Goal: Complete application form

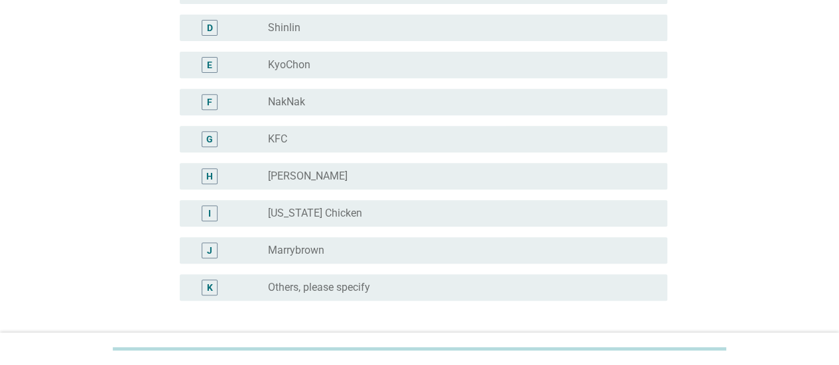
scroll to position [224, 0]
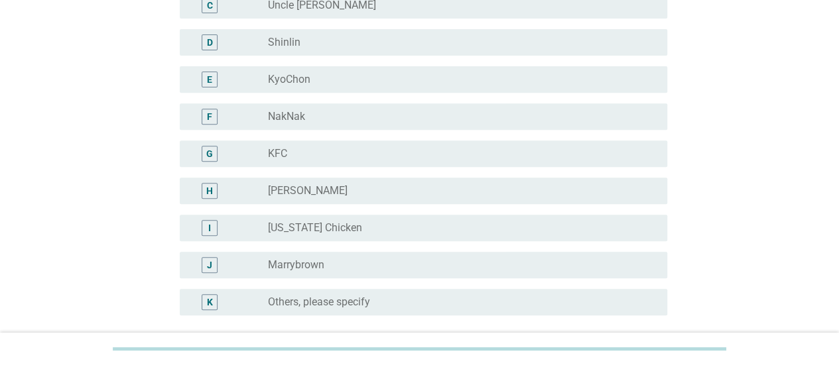
click at [416, 194] on div "radio_button_unchecked [PERSON_NAME]" at bounding box center [457, 190] width 378 height 13
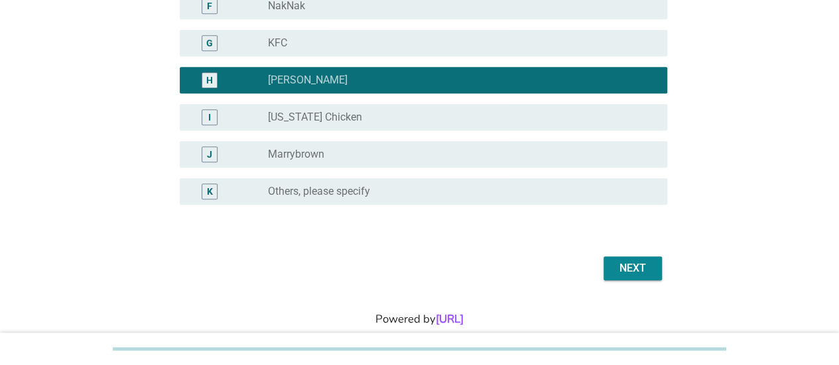
scroll to position [334, 0]
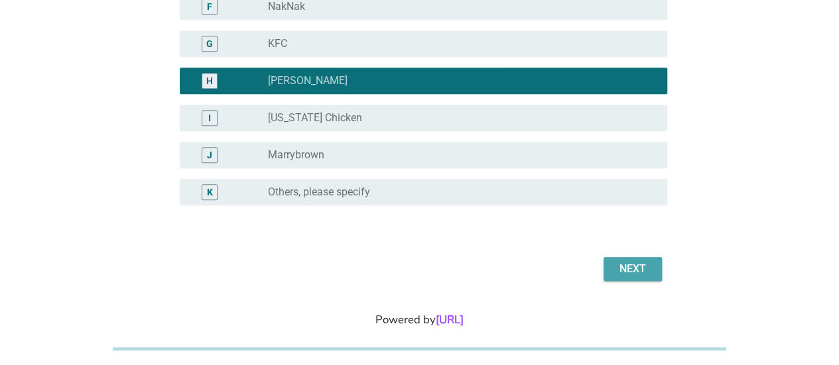
click at [623, 262] on div "Next" at bounding box center [632, 269] width 37 height 16
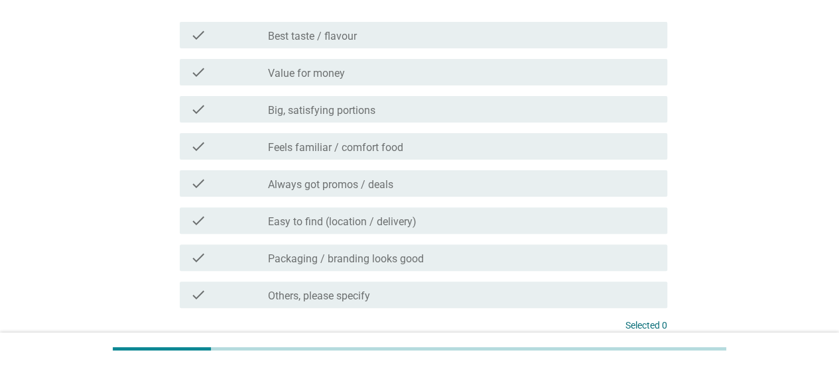
scroll to position [113, 0]
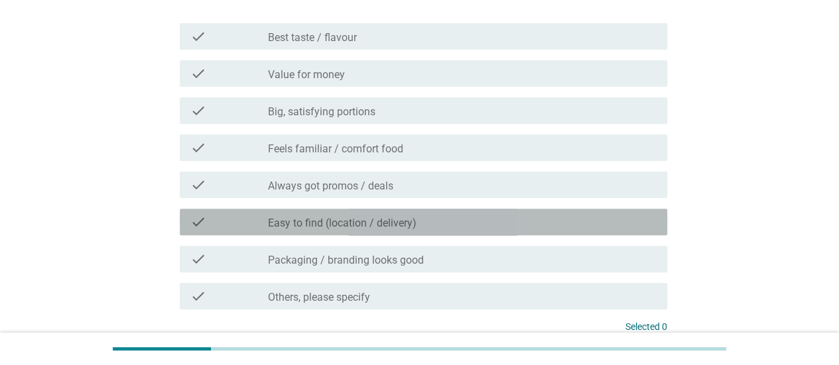
click at [458, 225] on div "check_box_outline_blank Easy to find (location / delivery)" at bounding box center [462, 222] width 389 height 16
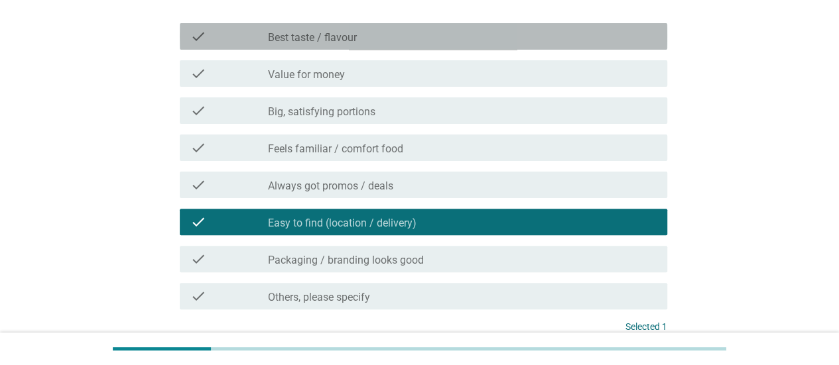
click at [459, 40] on div "check_box_outline_blank Best taste / flavour" at bounding box center [462, 37] width 389 height 16
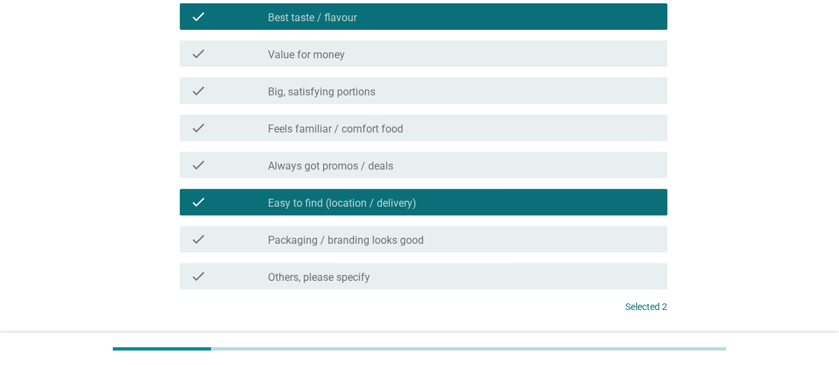
scroll to position [206, 0]
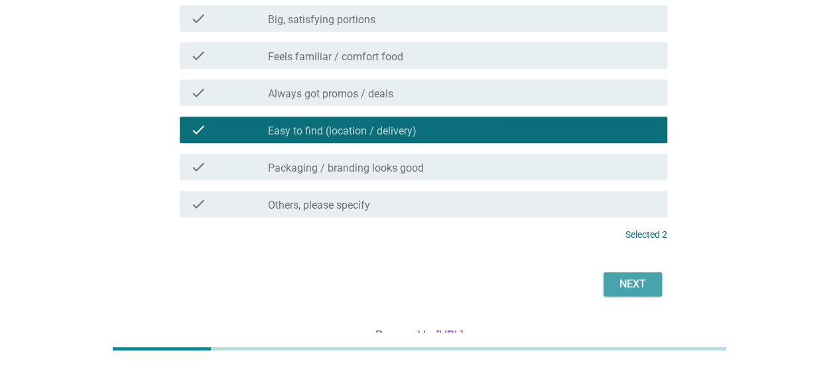
click at [633, 282] on div "Next" at bounding box center [632, 285] width 37 height 16
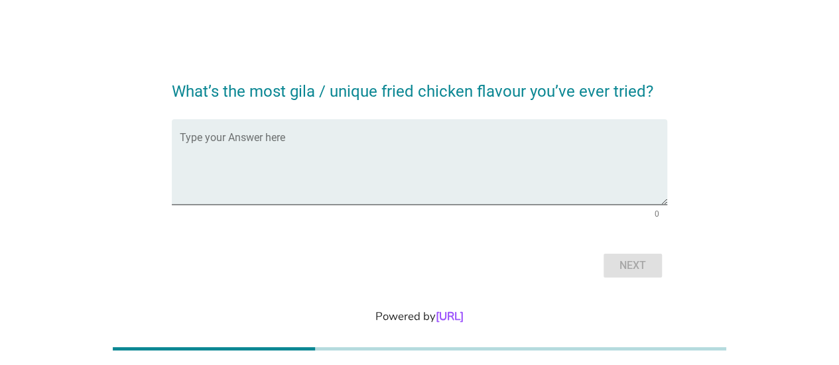
click at [463, 90] on h2 "What’s the most gila / unique fried chicken flavour you’ve ever tried?" at bounding box center [419, 84] width 495 height 37
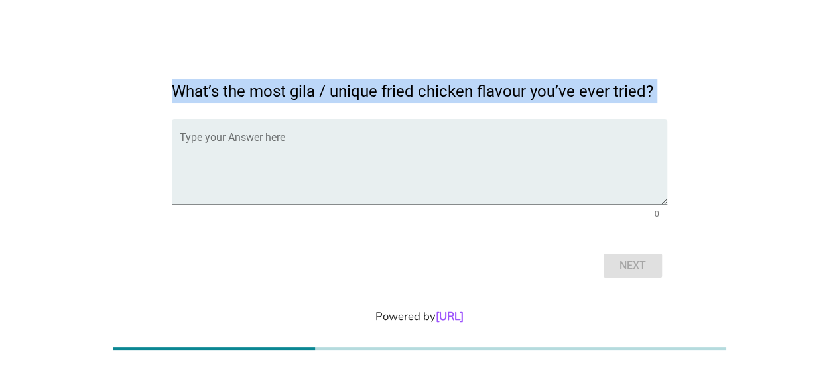
click at [463, 90] on h2 "What’s the most gila / unique fried chicken flavour you’ve ever tried?" at bounding box center [419, 84] width 495 height 37
click at [482, 96] on h2 "What’s the most gila / unique fried chicken flavour you’ve ever tried?" at bounding box center [419, 84] width 495 height 37
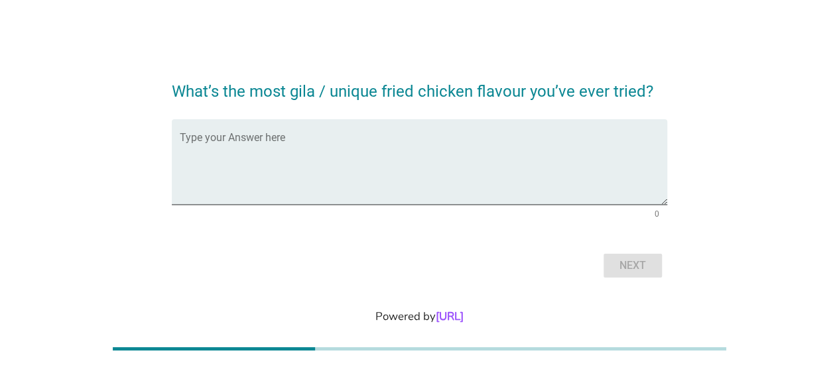
click at [482, 96] on h2 "What’s the most gila / unique fried chicken flavour you’ve ever tried?" at bounding box center [419, 84] width 495 height 37
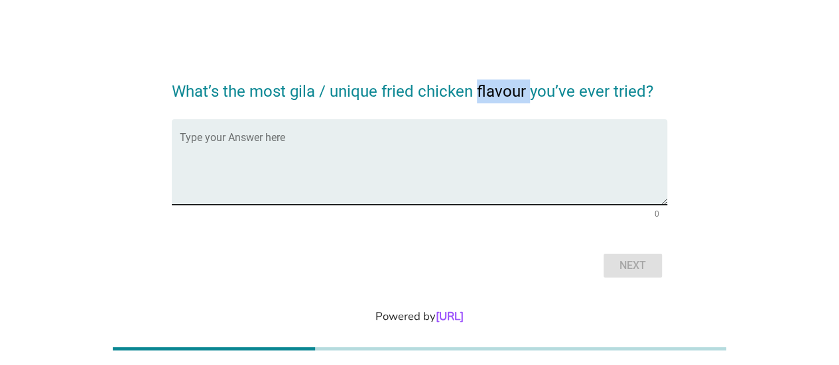
click at [491, 132] on div "Type your Answer here" at bounding box center [423, 162] width 487 height 86
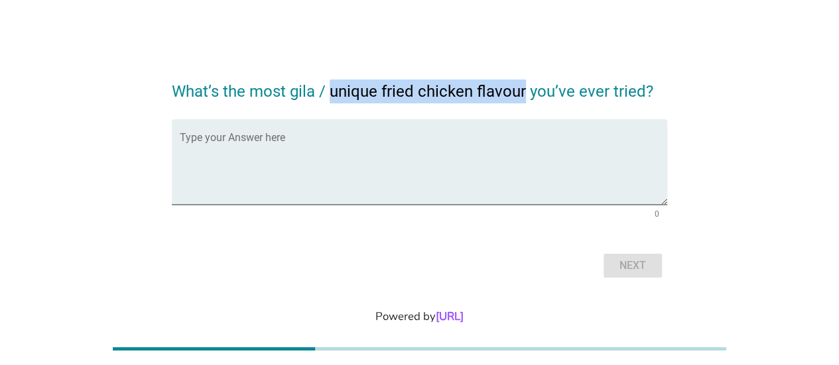
drag, startPoint x: 333, startPoint y: 96, endPoint x: 525, endPoint y: 91, distance: 192.4
click at [525, 91] on h2 "What’s the most gila / unique fried chicken flavour you’ve ever tried?" at bounding box center [419, 84] width 495 height 37
copy h2 "unique fried chicken flavour"
